Goal: Use online tool/utility: Utilize a website feature to perform a specific function

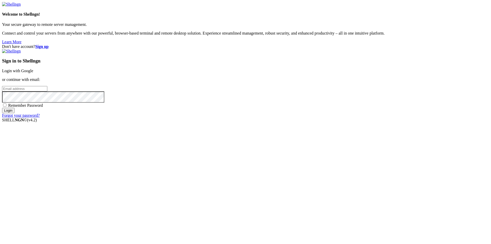
click at [33, 73] on link "Login with Google" at bounding box center [17, 71] width 31 height 4
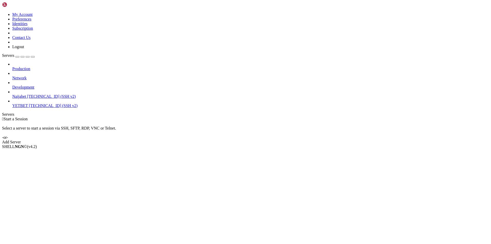
click at [29, 103] on span "[TECHNICAL_ID] (SSH v2)" at bounding box center [53, 105] width 49 height 4
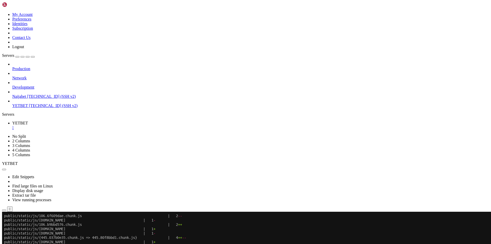
scroll to position [226, 0]
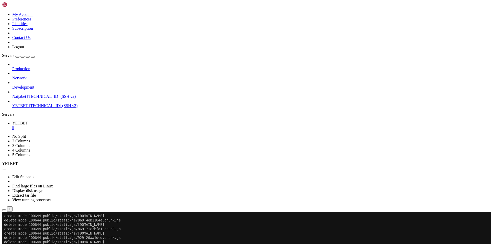
scroll to position [370, 0]
